Goal: Transaction & Acquisition: Purchase product/service

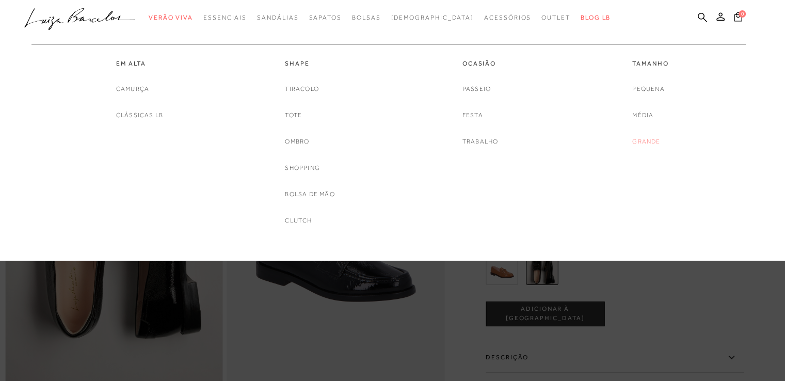
click at [649, 139] on link "Grande" at bounding box center [646, 141] width 28 height 11
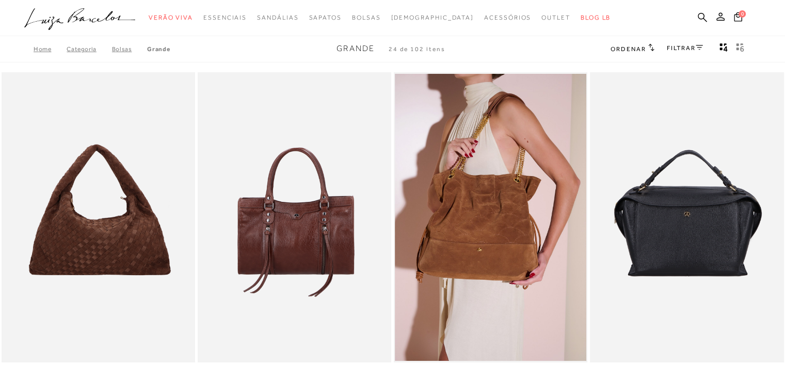
click at [680, 46] on link "FILTRAR" at bounding box center [685, 47] width 36 height 7
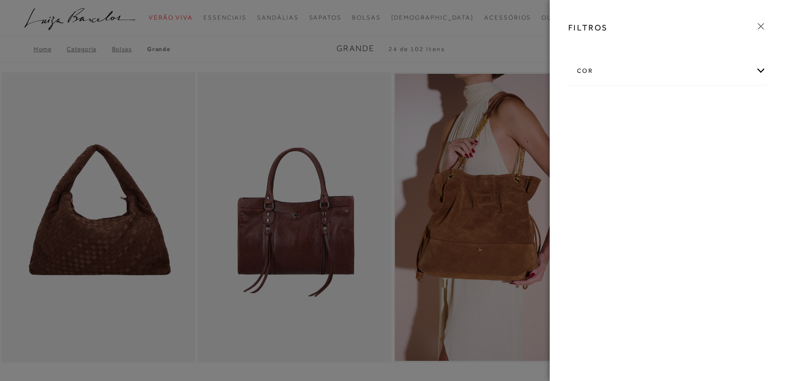
click at [578, 71] on div "cor" at bounding box center [667, 70] width 197 height 27
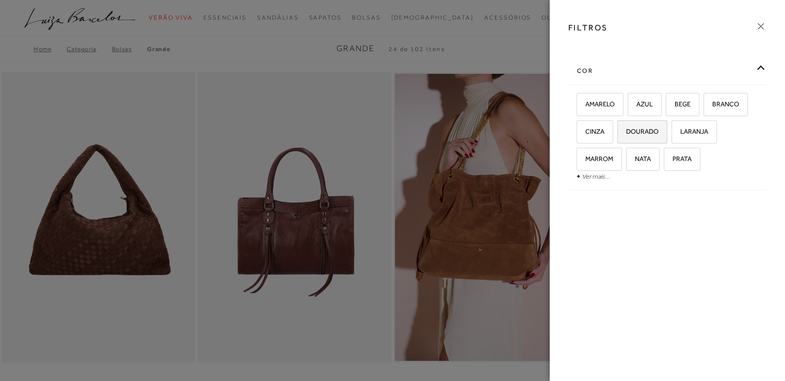
drag, startPoint x: 639, startPoint y: 128, endPoint x: 634, endPoint y: 128, distance: 5.2
click at [638, 128] on span "DOURADO" at bounding box center [638, 131] width 40 height 8
click at [626, 128] on input "DOURADO" at bounding box center [620, 133] width 10 height 10
checkbox input "true"
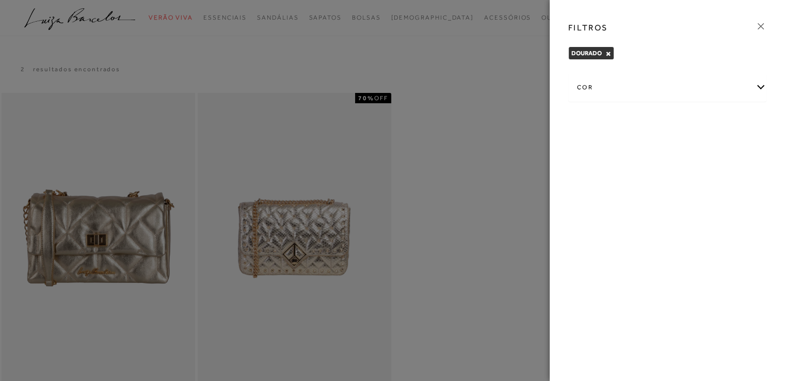
click at [217, 271] on div at bounding box center [392, 190] width 785 height 381
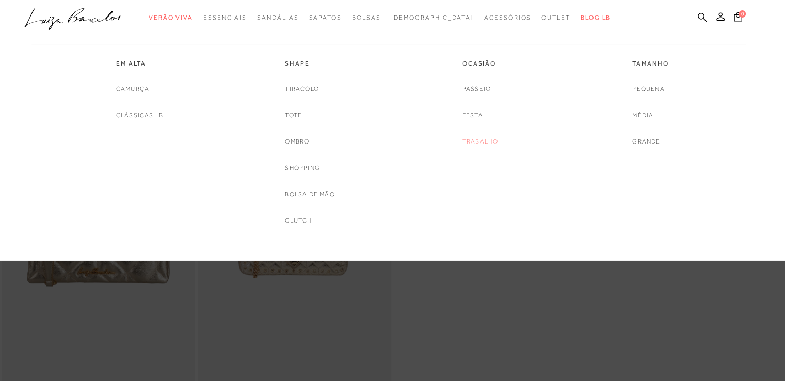
click at [477, 141] on link "Trabalho" at bounding box center [480, 141] width 36 height 11
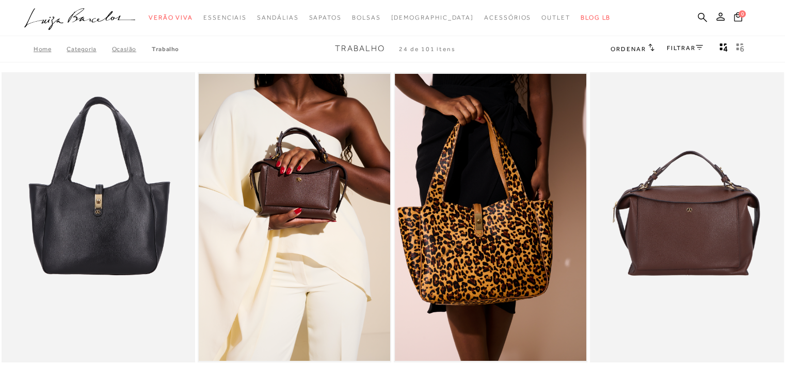
click at [683, 48] on link "FILTRAR" at bounding box center [685, 47] width 36 height 7
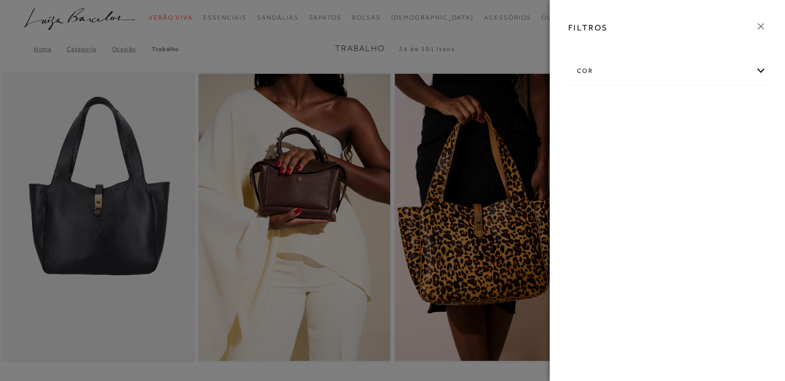
click at [582, 70] on div "cor" at bounding box center [667, 70] width 197 height 27
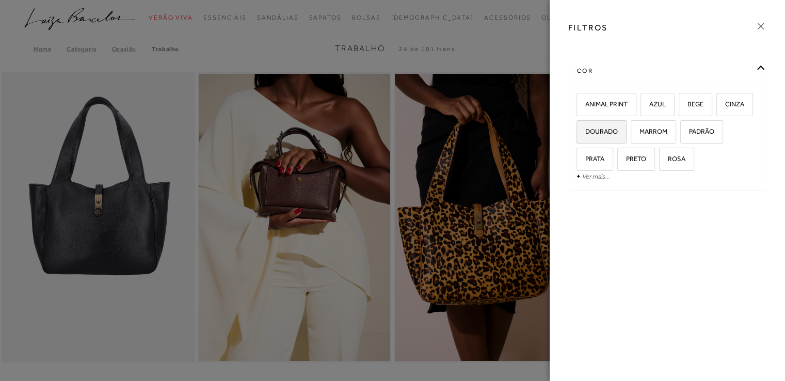
click at [607, 127] on span "DOURADO" at bounding box center [597, 131] width 40 height 8
click at [585, 128] on input "DOURADO" at bounding box center [580, 133] width 10 height 10
checkbox input "true"
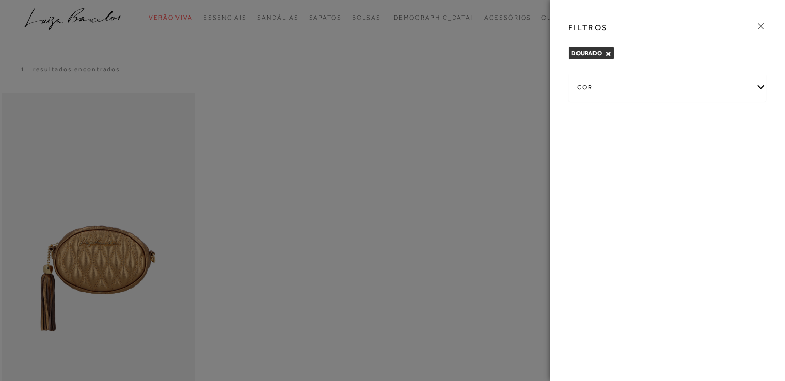
click at [122, 259] on div at bounding box center [392, 190] width 785 height 381
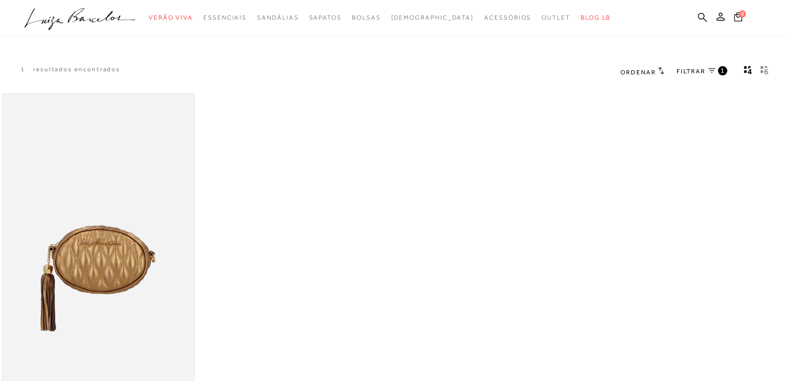
click at [122, 259] on img at bounding box center [98, 237] width 191 height 287
